Goal: Navigation & Orientation: Find specific page/section

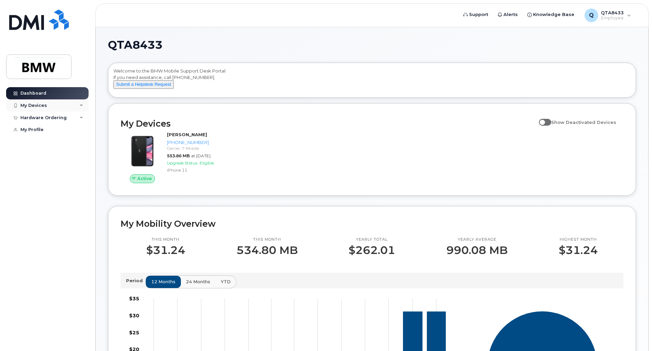
click at [81, 105] on icon at bounding box center [81, 105] width 3 height 3
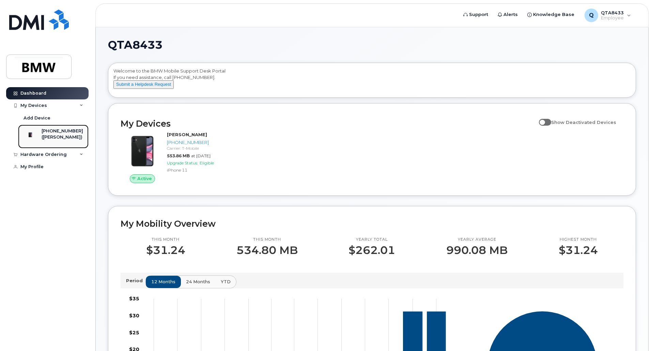
click at [72, 137] on div "([PERSON_NAME])" at bounding box center [63, 137] width 42 height 6
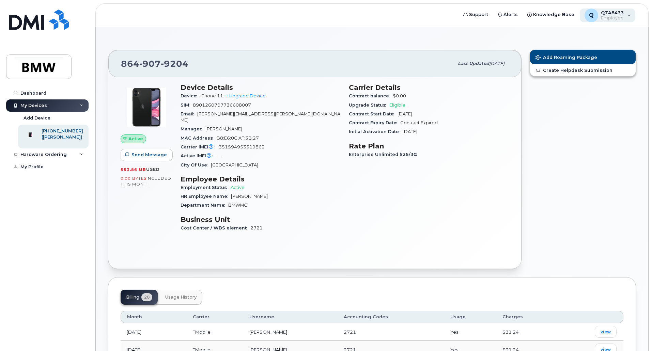
click at [633, 17] on div "Q QTA8433 Employee" at bounding box center [608, 16] width 56 height 14
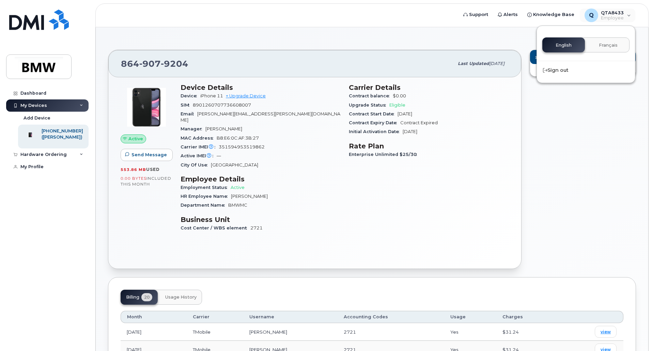
click at [592, 152] on div "Add Roaming Package Create Helpdesk Submission" at bounding box center [583, 160] width 115 height 228
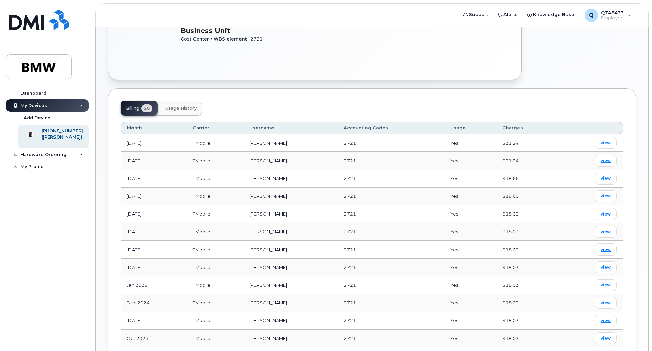
scroll to position [205, 0]
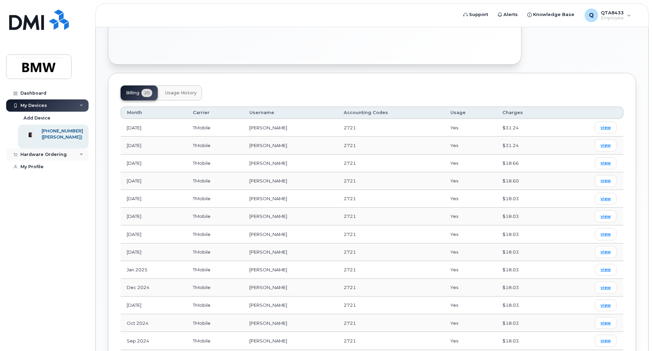
click at [80, 156] on icon at bounding box center [81, 154] width 3 height 3
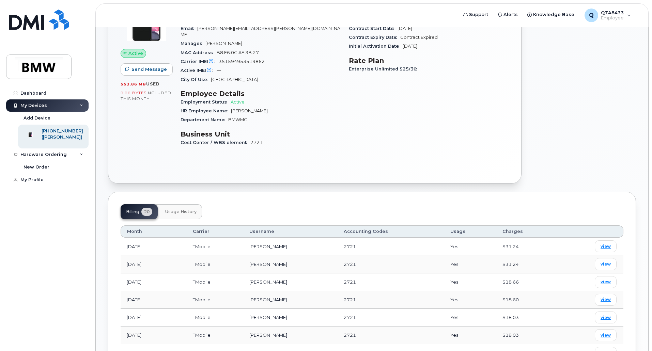
scroll to position [0, 0]
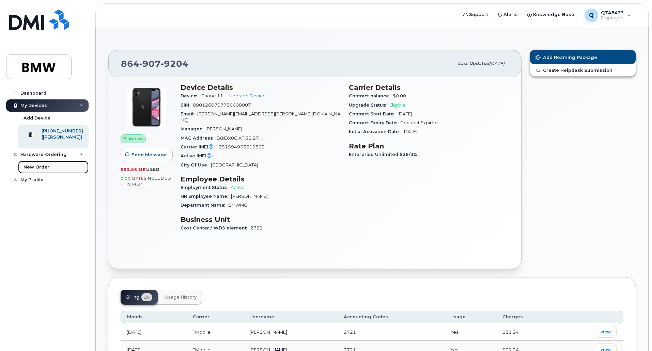
click at [45, 170] on div "New Order" at bounding box center [37, 167] width 26 height 6
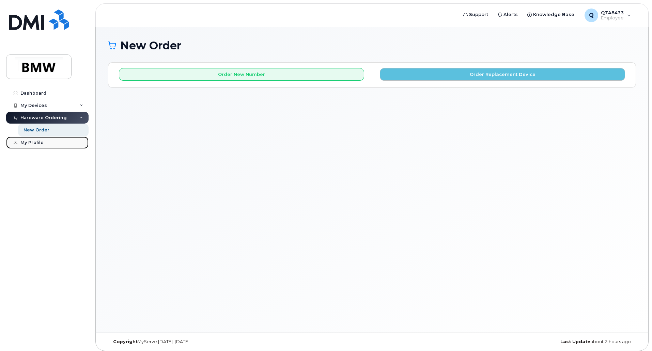
click at [34, 140] on div "My Profile" at bounding box center [31, 142] width 23 height 5
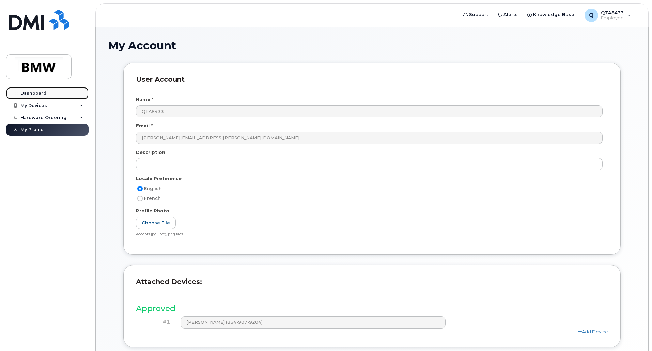
click at [36, 91] on div "Dashboard" at bounding box center [33, 93] width 26 height 5
